Goal: Task Accomplishment & Management: Manage account settings

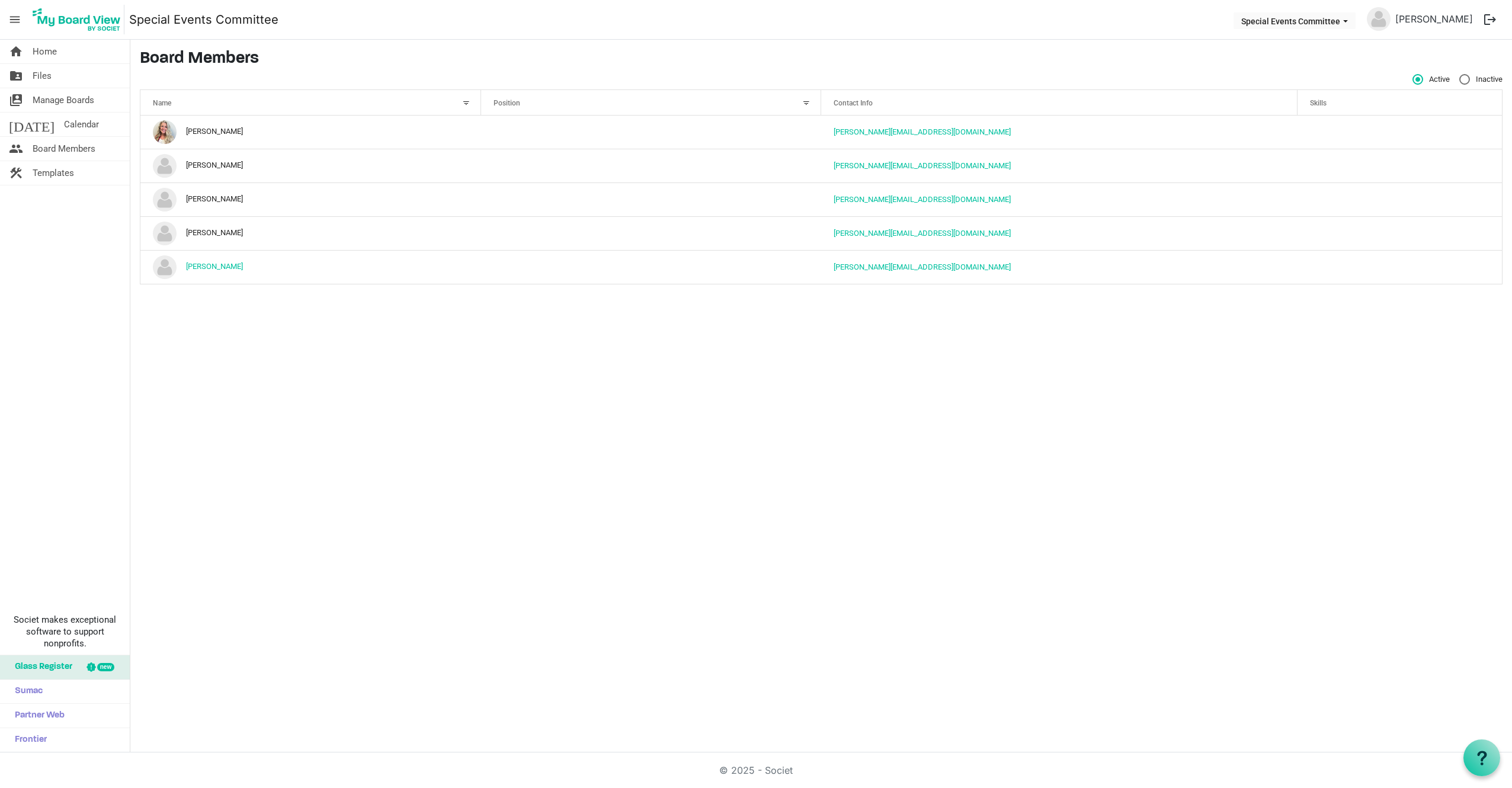
click at [1383, 13] on img at bounding box center [1379, 19] width 24 height 24
click at [1433, 15] on link "[PERSON_NAME]" at bounding box center [1434, 19] width 87 height 24
click at [1390, 18] on img at bounding box center [1379, 19] width 24 height 24
click at [1388, 16] on img at bounding box center [1379, 19] width 24 height 24
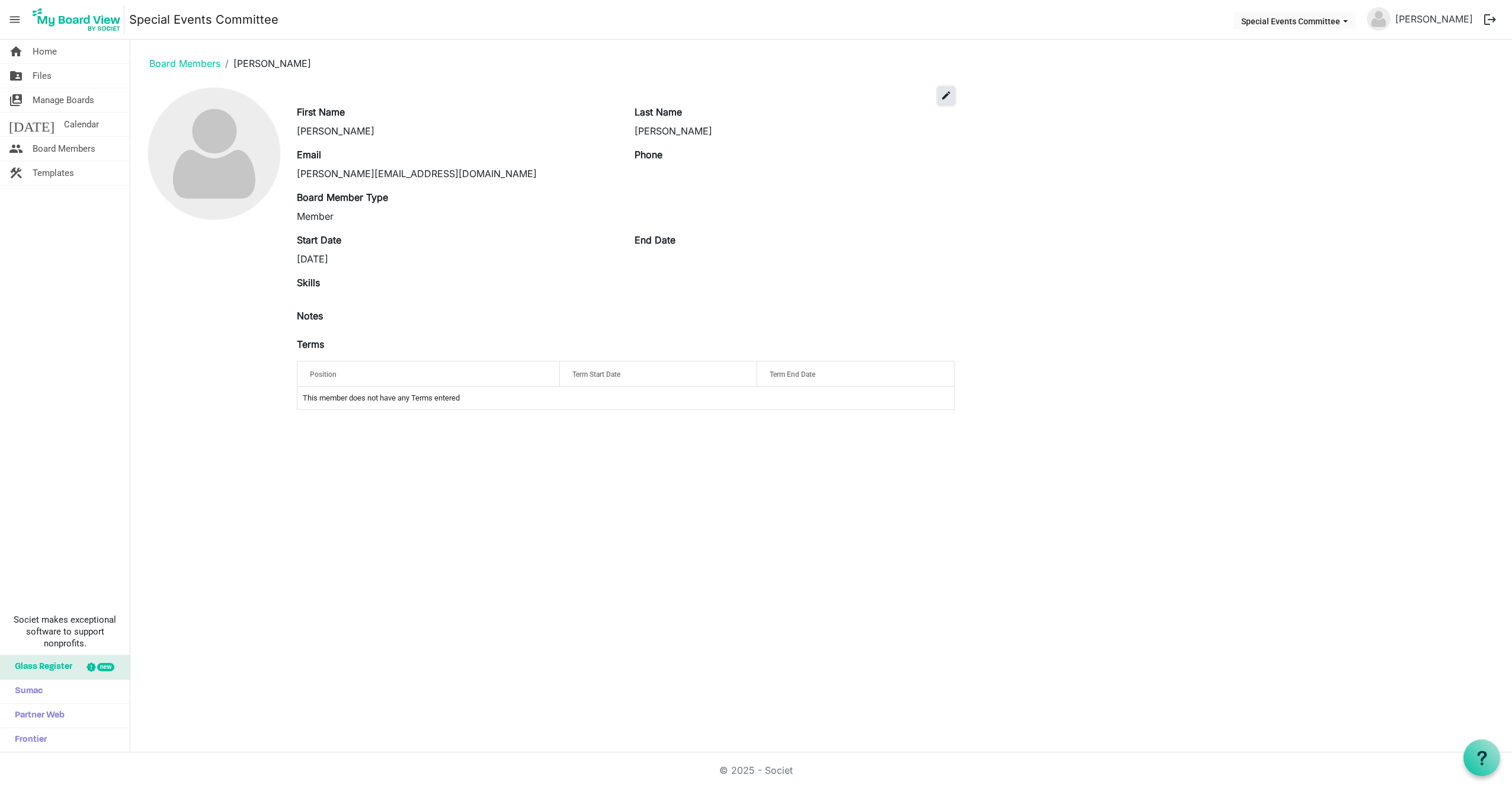
click at [946, 94] on span "edit" at bounding box center [946, 95] width 11 height 11
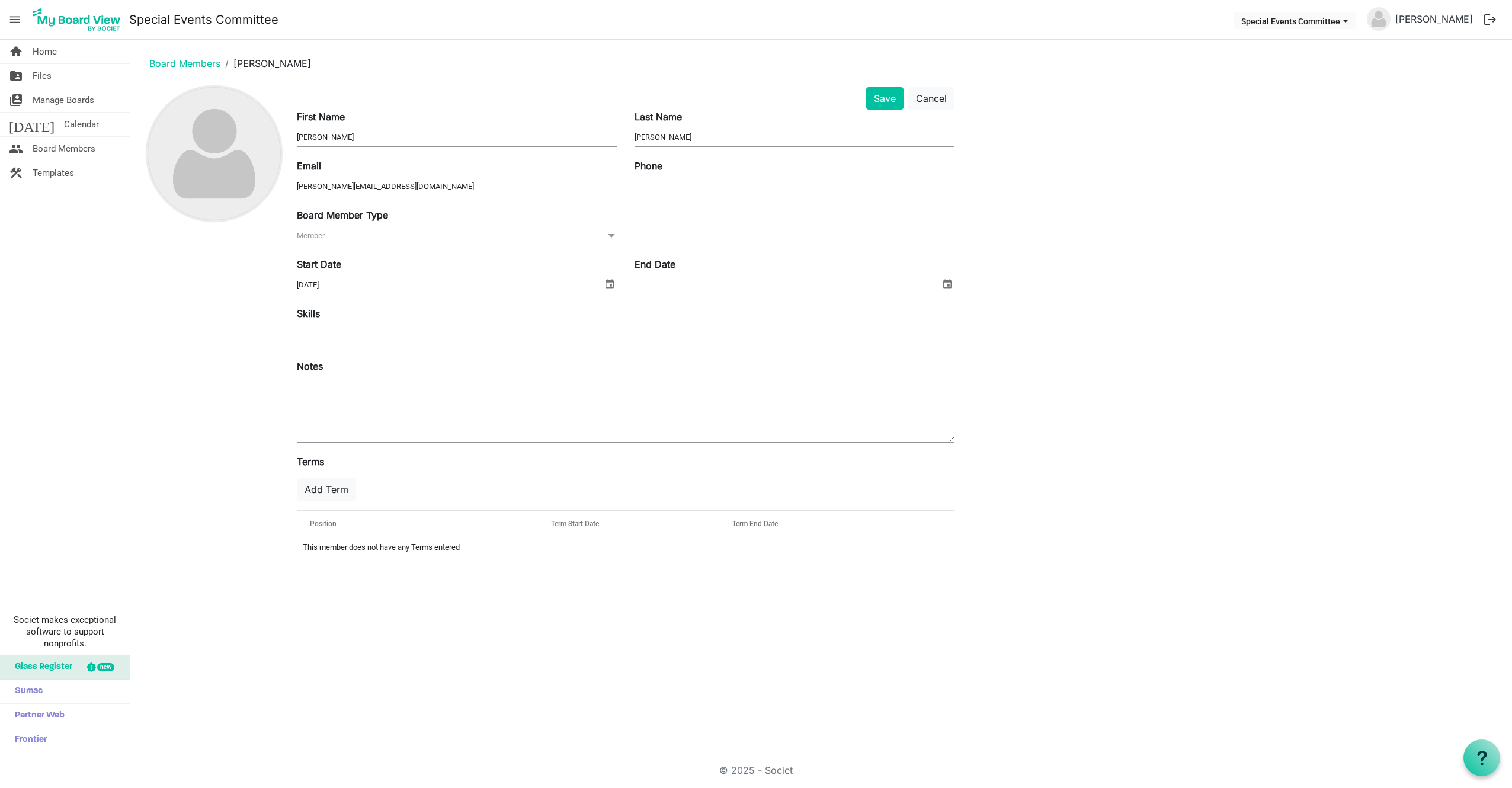
click at [218, 146] on img at bounding box center [214, 153] width 132 height 132
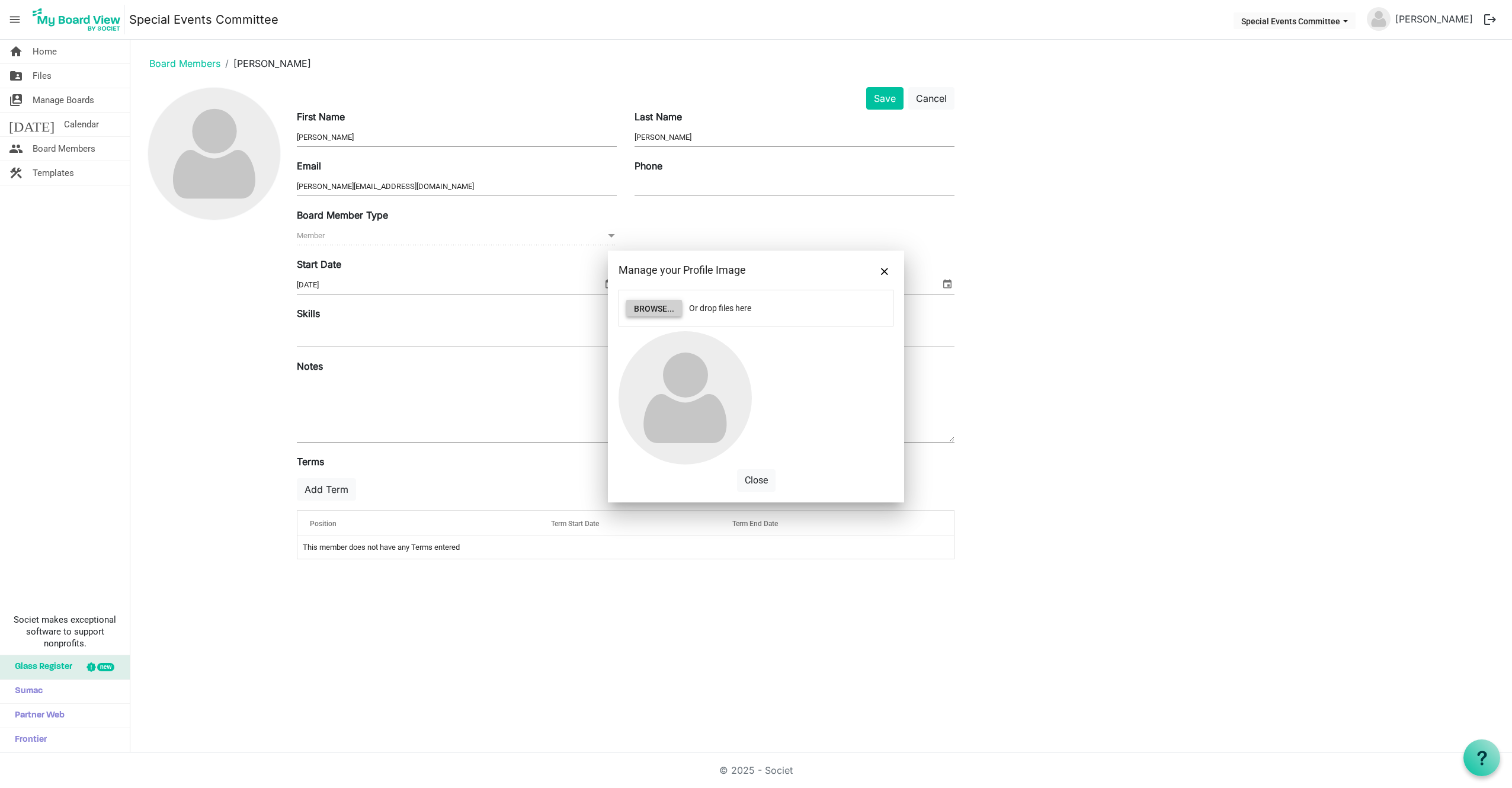
click at [655, 303] on button "Browse..." at bounding box center [654, 308] width 56 height 16
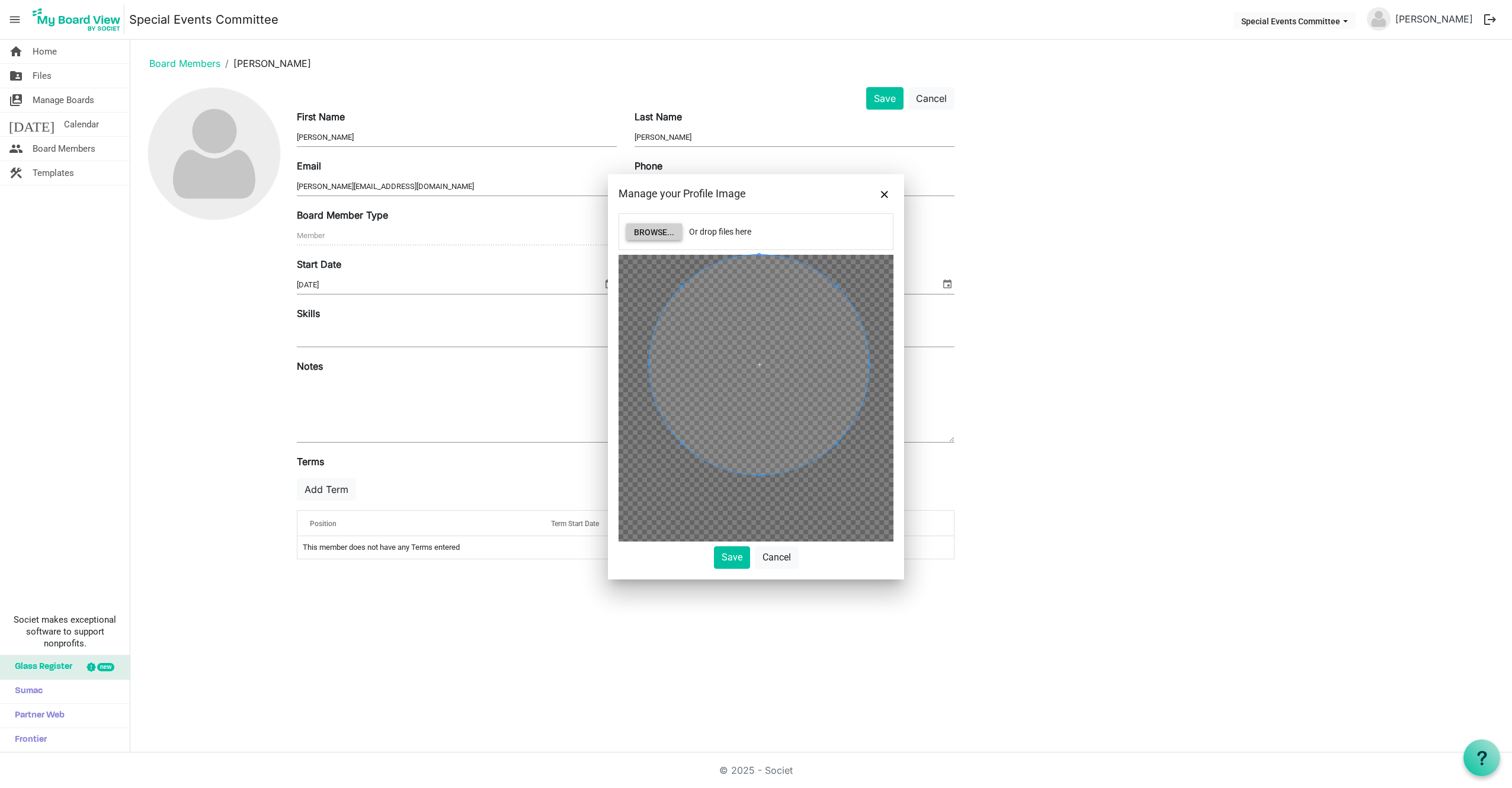
click at [768, 300] on span at bounding box center [759, 365] width 220 height 220
click at [769, 314] on div at bounding box center [756, 398] width 275 height 287
click at [761, 317] on span at bounding box center [753, 357] width 204 height 204
click at [729, 561] on button "Save" at bounding box center [732, 558] width 36 height 23
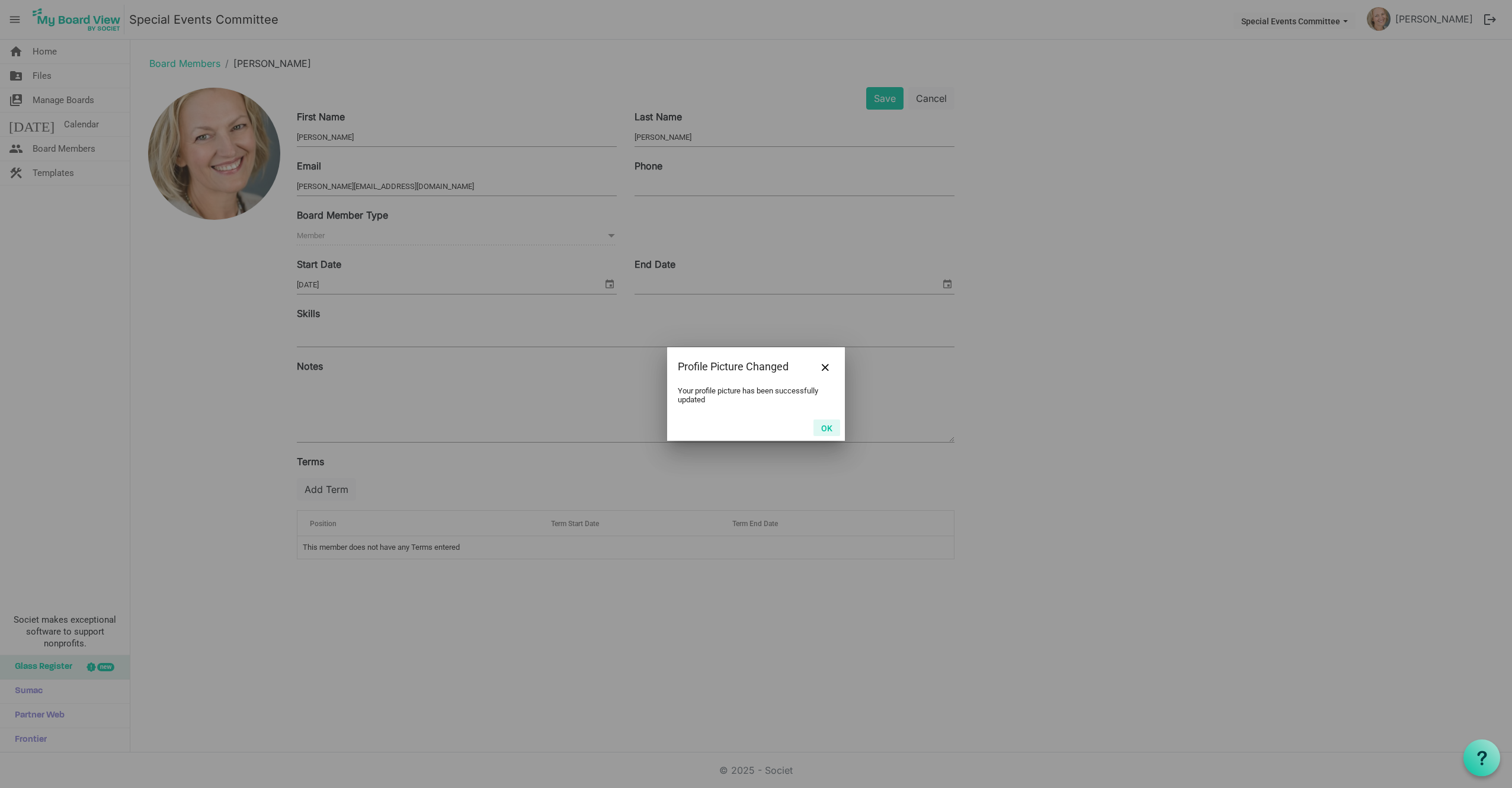
click at [826, 426] on button "OK" at bounding box center [827, 428] width 26 height 16
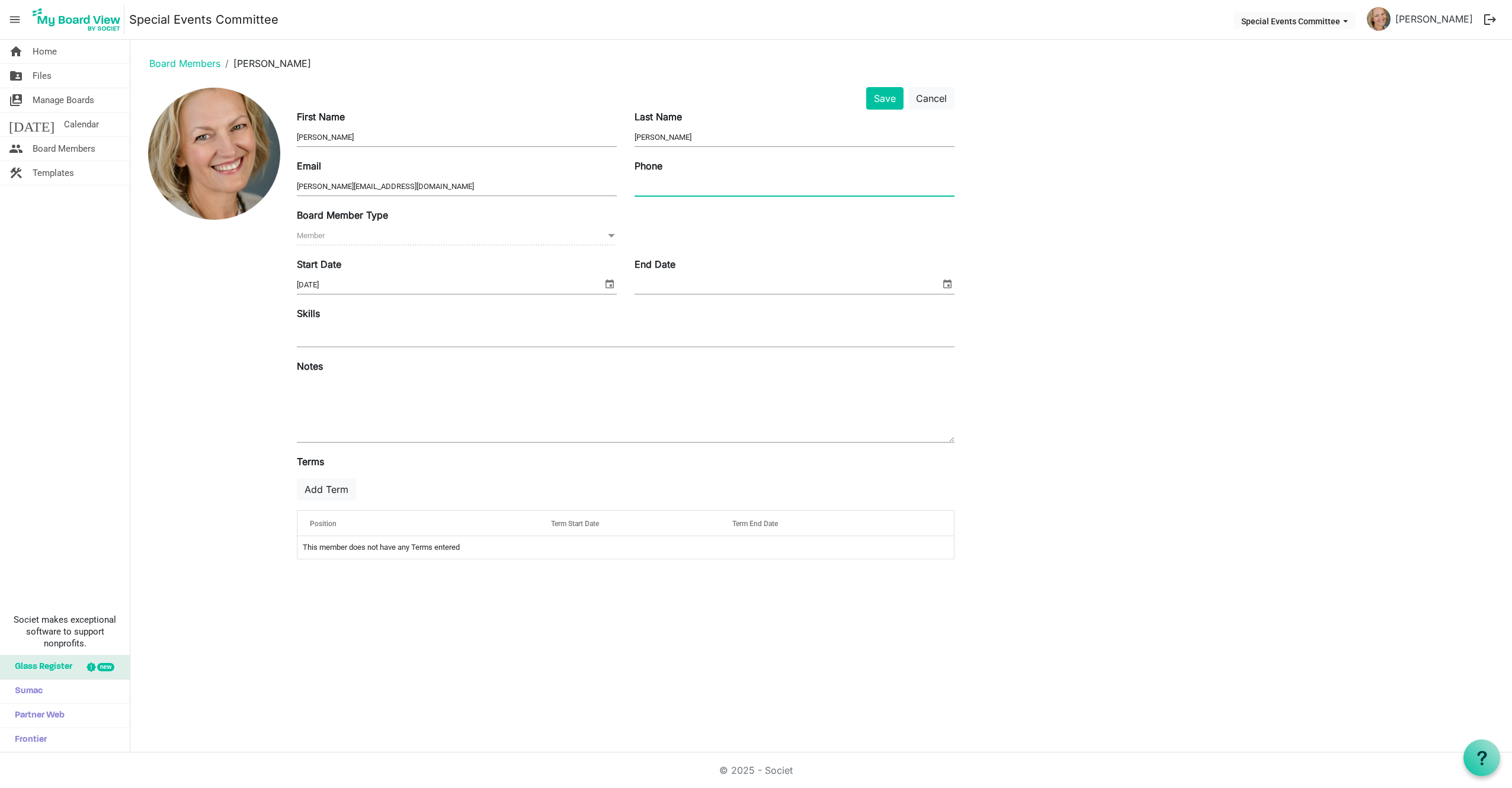
click at [688, 185] on input "Phone" at bounding box center [794, 187] width 320 height 18
type input "+13852257583"
click at [881, 97] on button "Save" at bounding box center [884, 98] width 37 height 23
click at [54, 52] on span "Home" at bounding box center [45, 52] width 25 height 24
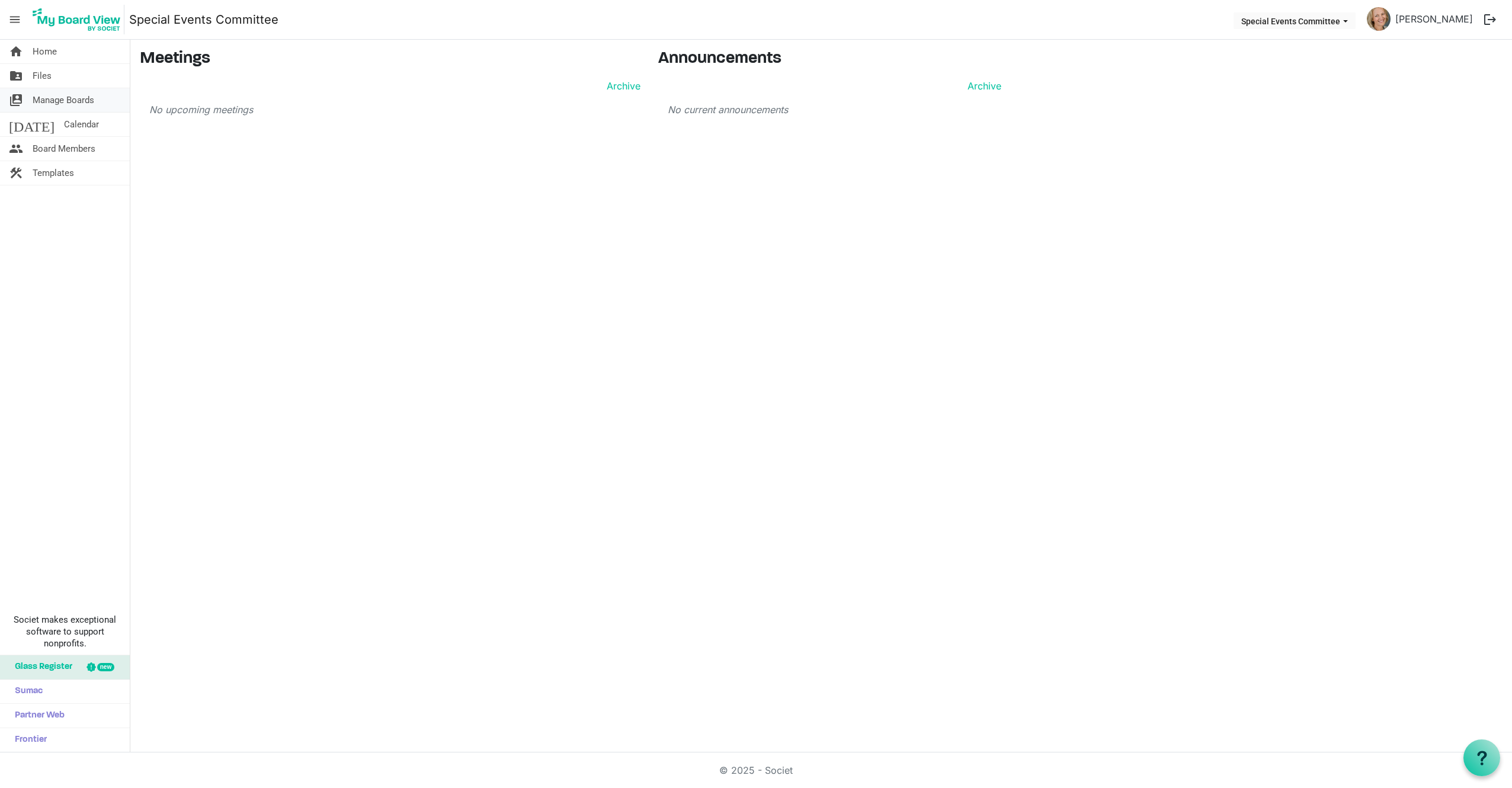
click at [80, 102] on span "Manage Boards" at bounding box center [64, 100] width 62 height 24
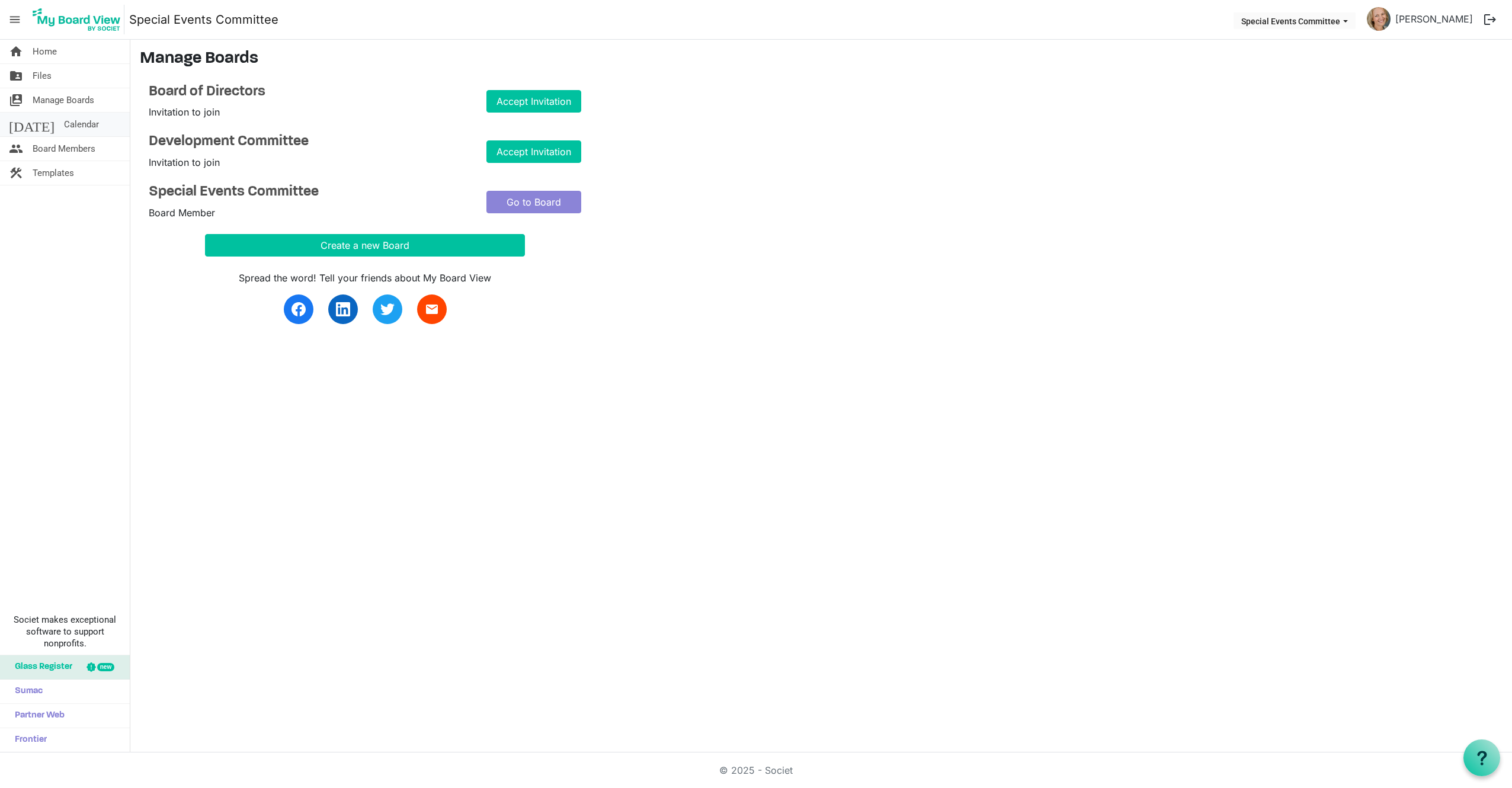
click at [64, 122] on span "Calendar" at bounding box center [81, 124] width 35 height 24
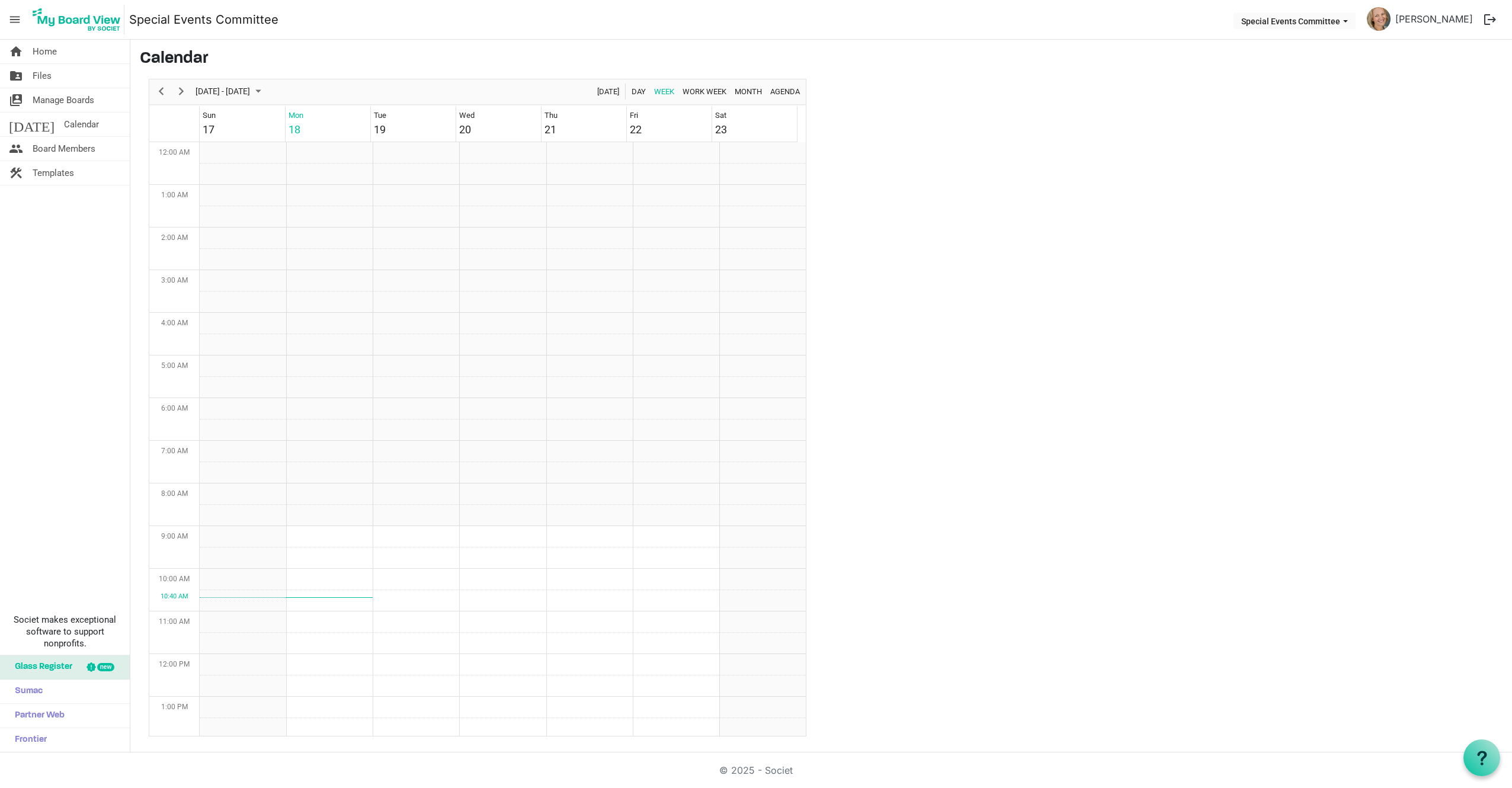
scroll to position [384, 0]
click at [1322, 25] on button "Special Events Committee" at bounding box center [1294, 21] width 122 height 16
click at [1301, 45] on li "Special Events Committee" at bounding box center [1303, 45] width 114 height 21
click at [1313, 15] on button "Special Events Committee" at bounding box center [1294, 21] width 122 height 16
click at [53, 101] on span "Manage Boards" at bounding box center [64, 100] width 62 height 24
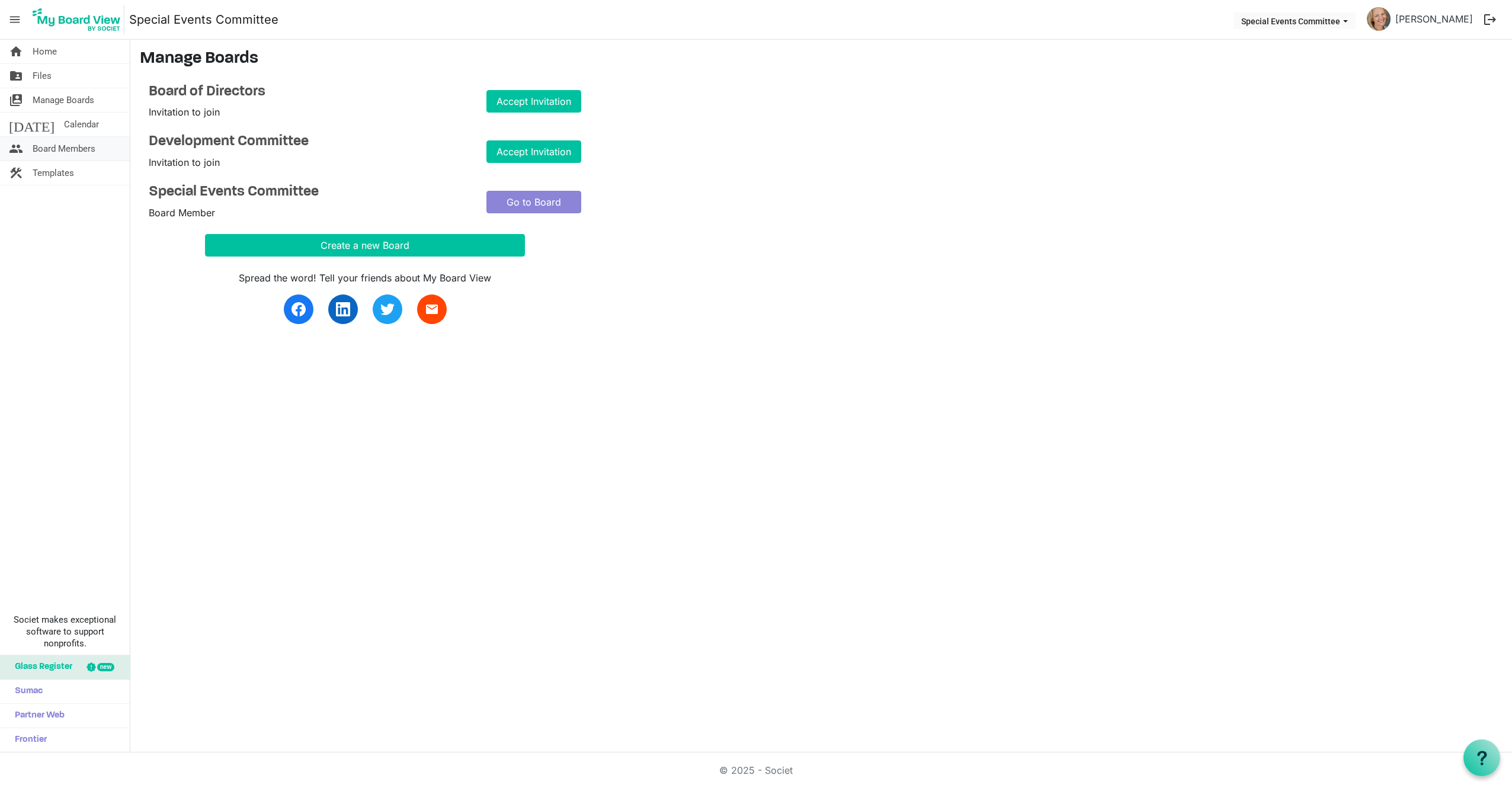
click at [62, 144] on span "Board Members" at bounding box center [64, 149] width 63 height 24
